Goal: Task Accomplishment & Management: Manage account settings

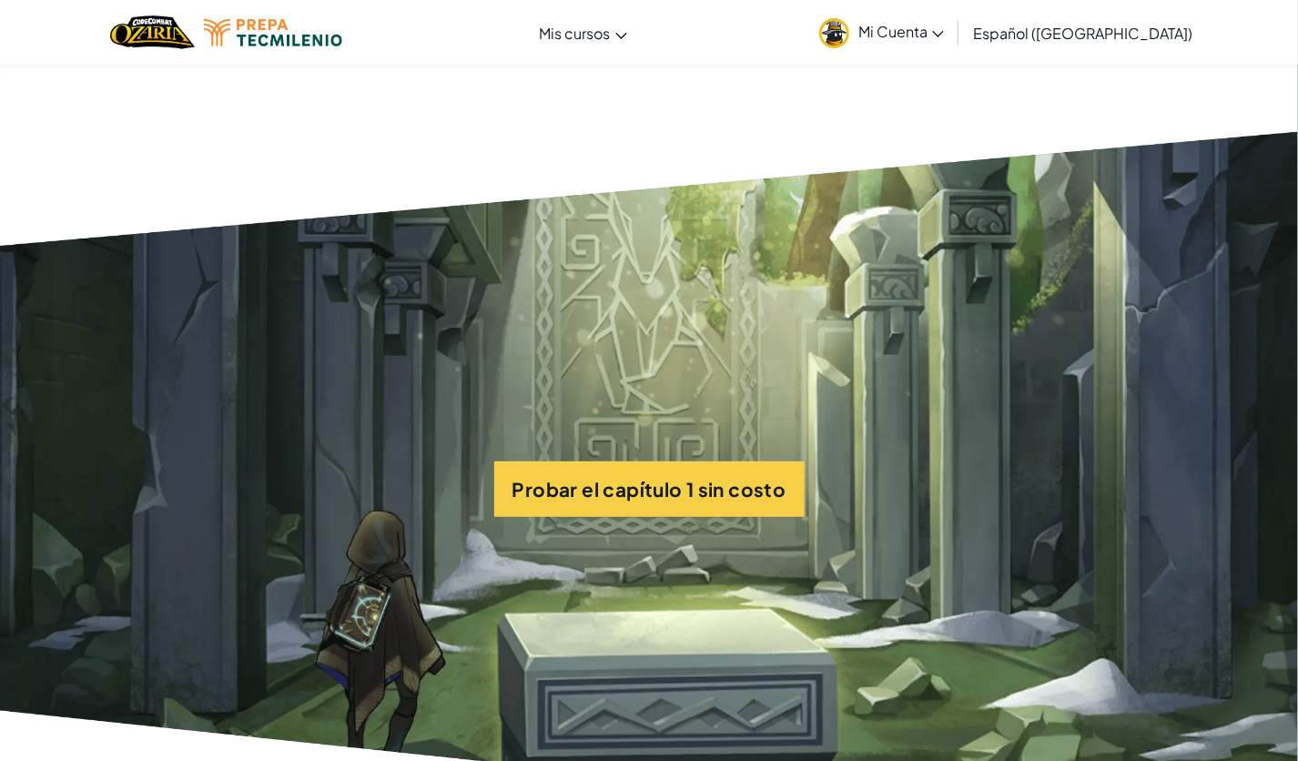
scroll to position [3786, 0]
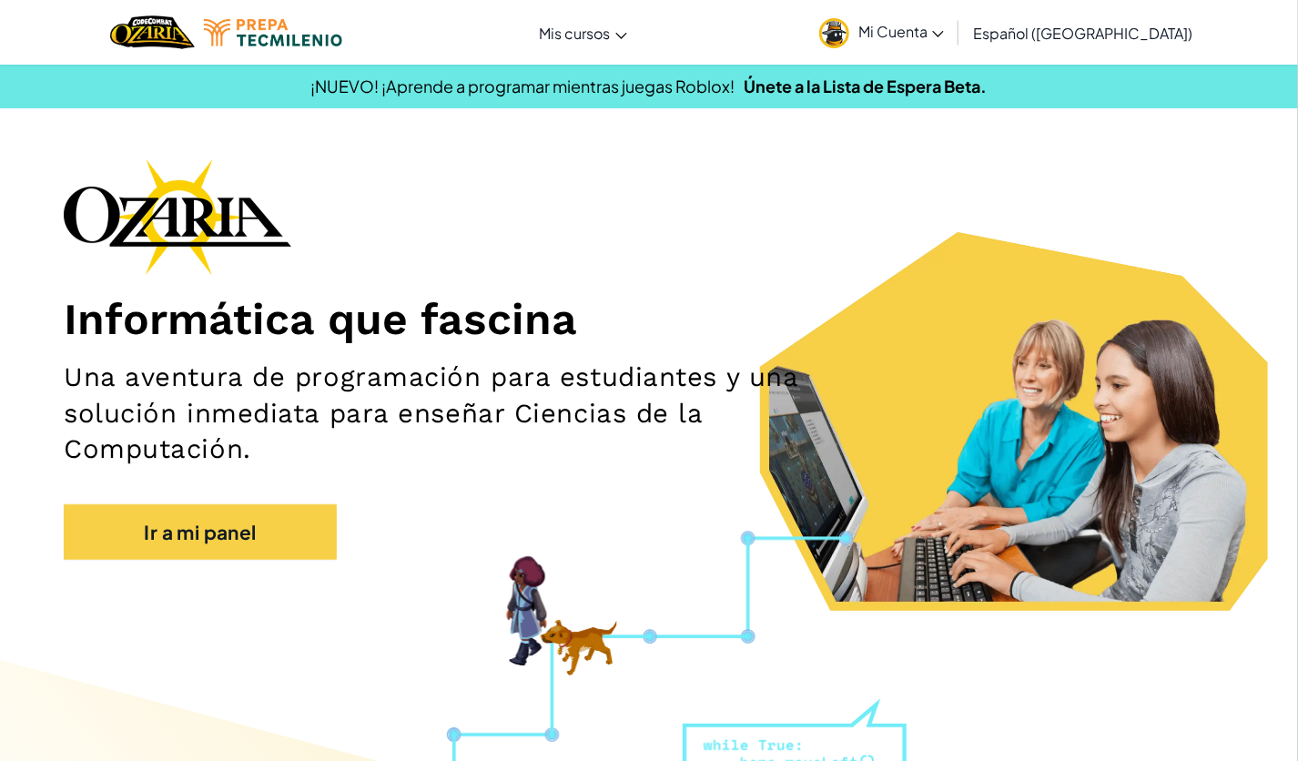
click at [953, 25] on link "Mi Cuenta" at bounding box center [881, 32] width 143 height 57
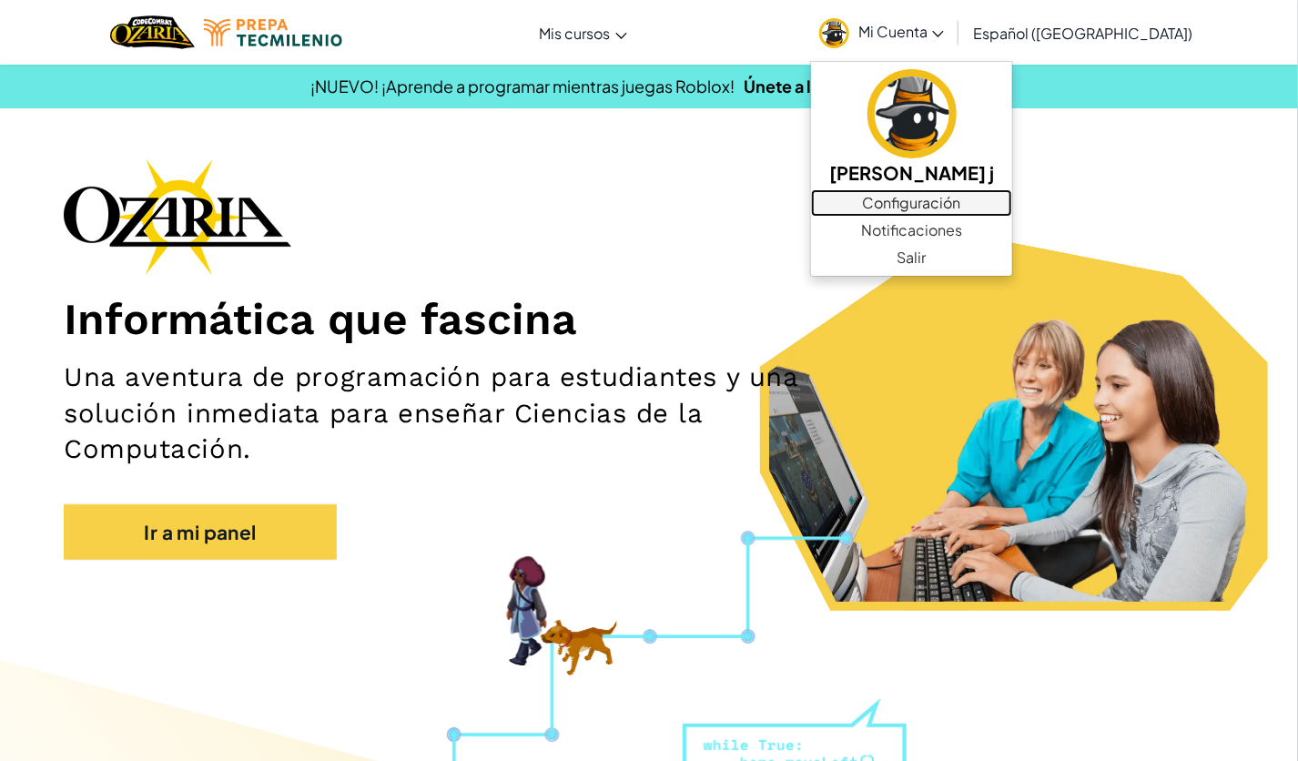
click at [954, 193] on link "Configuración" at bounding box center [911, 202] width 201 height 27
